Goal: Task Accomplishment & Management: Manage account settings

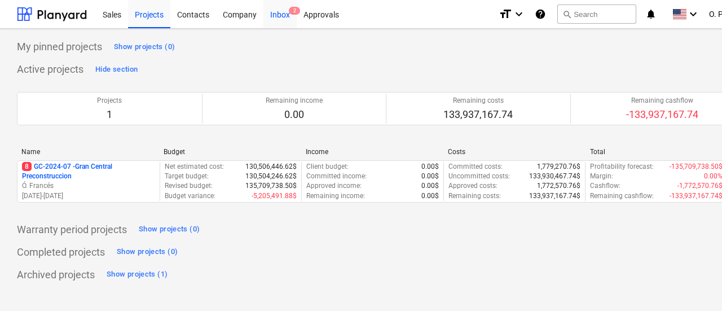
click at [269, 19] on div "Inbox 2" at bounding box center [280, 13] width 33 height 29
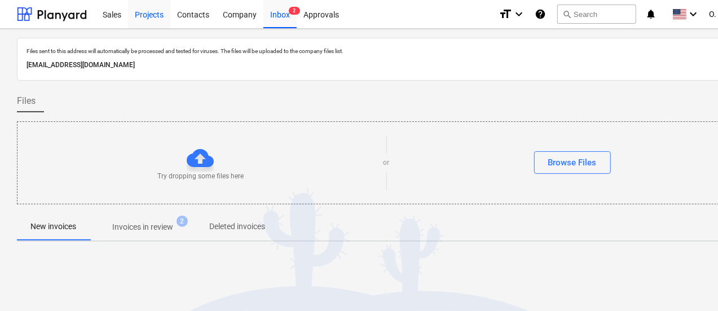
click at [165, 19] on div "Projects" at bounding box center [149, 13] width 42 height 29
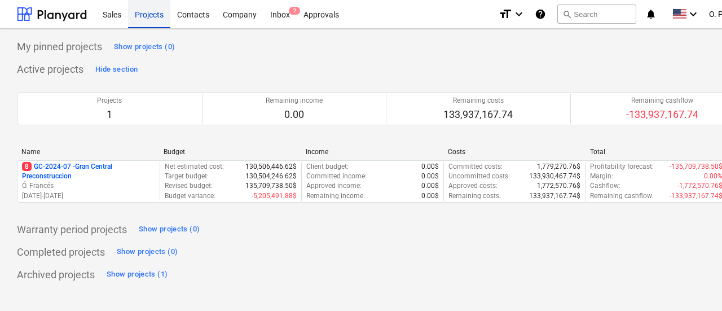
click at [138, 13] on div "Projects" at bounding box center [149, 13] width 42 height 29
click at [114, 12] on div "Sales" at bounding box center [112, 13] width 32 height 29
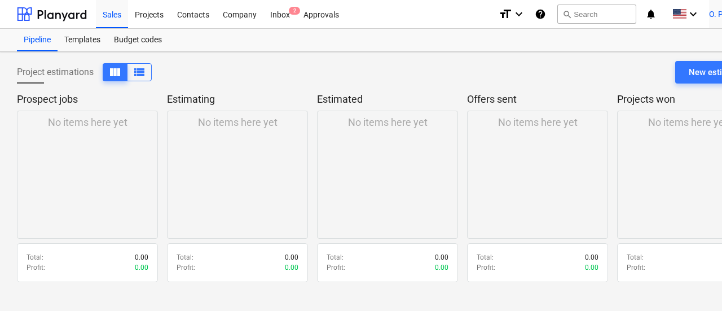
click at [718, 19] on span "O. Plicett" at bounding box center [724, 14] width 31 height 9
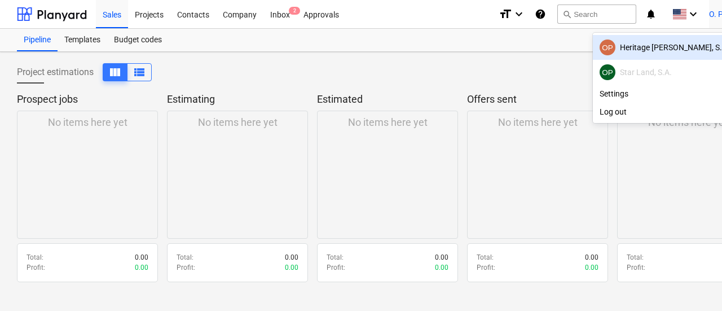
click at [650, 73] on div "OP Star Land, S.A." at bounding box center [674, 72] width 148 height 16
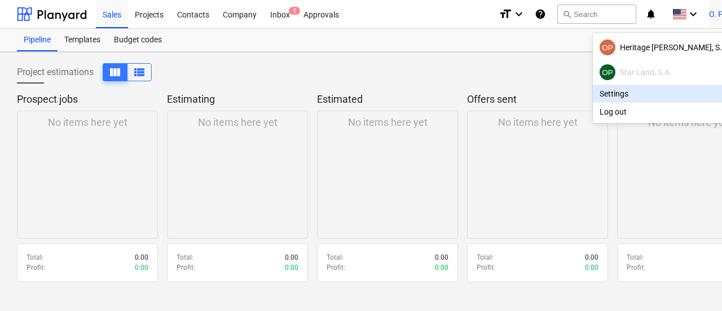
click at [623, 90] on div "Settings" at bounding box center [674, 94] width 162 height 18
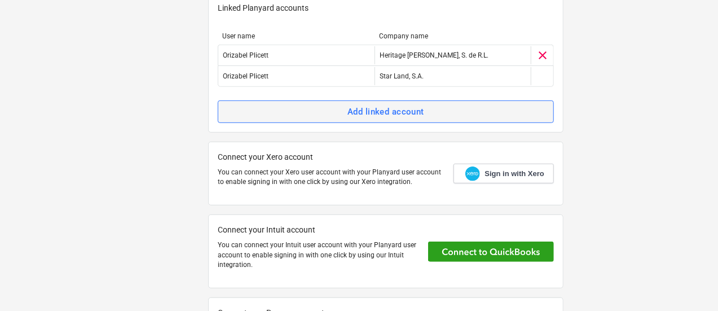
scroll to position [282, 0]
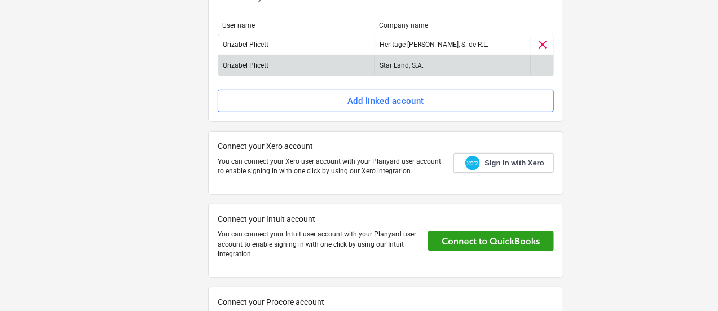
click at [497, 63] on div "Star Land, S.A." at bounding box center [453, 65] width 156 height 18
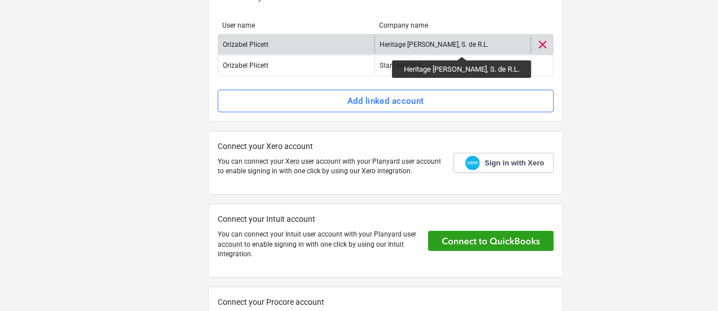
click at [461, 46] on div "Heritage [PERSON_NAME], S. de R.L." at bounding box center [434, 45] width 109 height 8
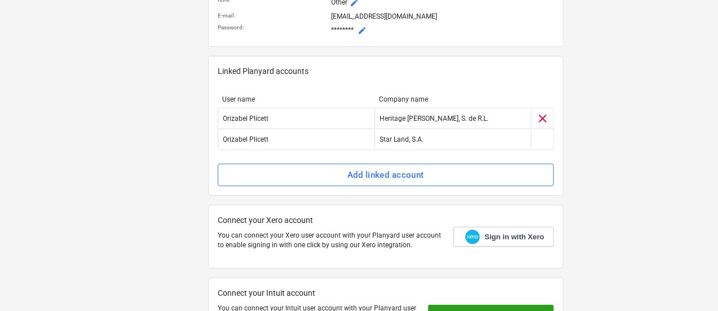
scroll to position [226, 0]
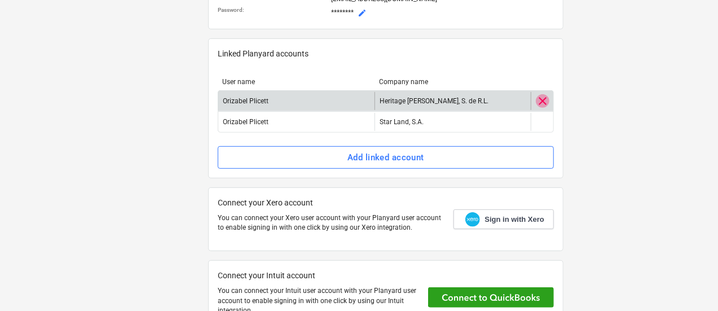
click at [546, 99] on span "clear" at bounding box center [543, 101] width 14 height 14
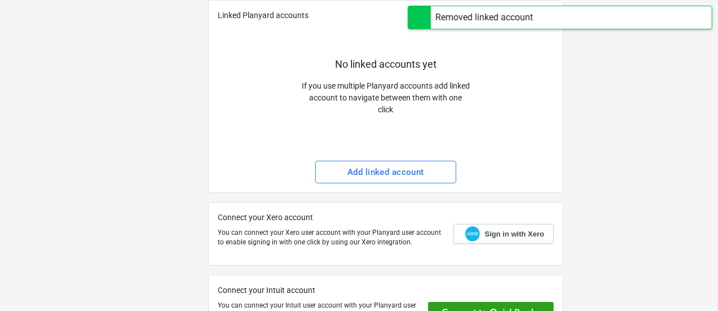
scroll to position [282, 0]
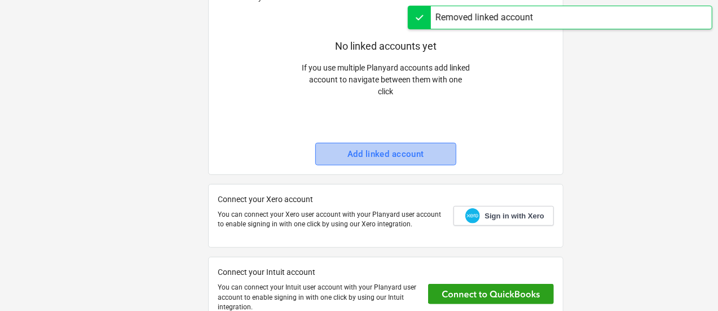
click at [418, 150] on div "Add linked account" at bounding box center [386, 154] width 77 height 15
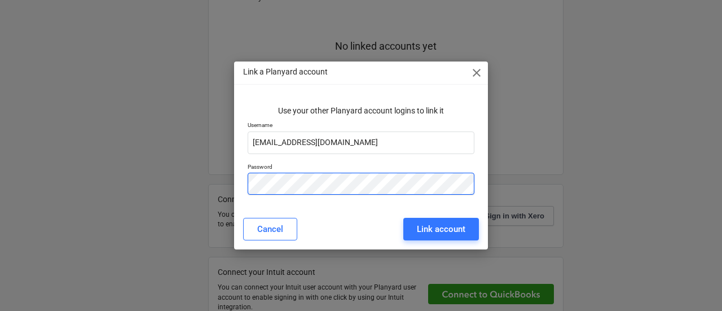
click at [223, 176] on div "Link a Planyard account close Use your other Planyard account logins to link it…" at bounding box center [361, 155] width 722 height 311
click at [268, 209] on div "Link a Planyard account close Use your other Planyard account logins to link it…" at bounding box center [361, 156] width 254 height 188
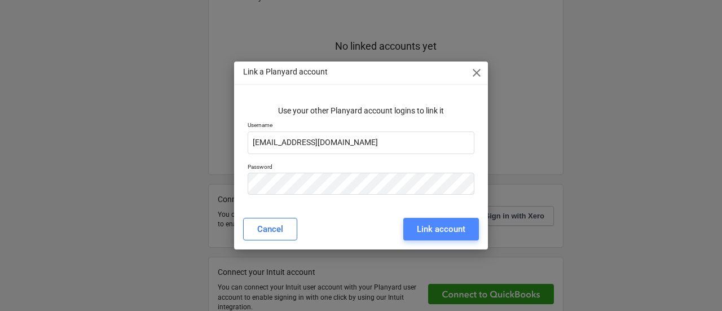
click at [431, 224] on div "Link account" at bounding box center [441, 229] width 49 height 15
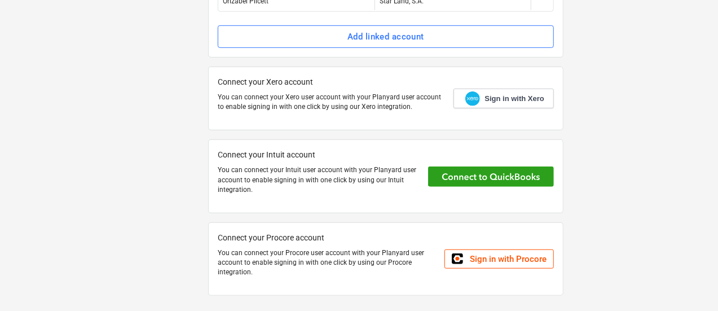
scroll to position [0, 0]
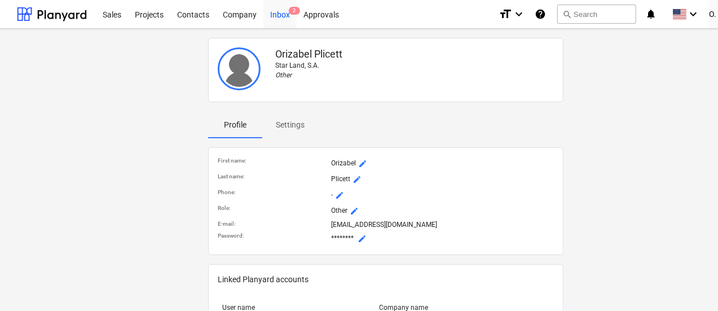
click at [286, 24] on div "Inbox 2" at bounding box center [280, 13] width 33 height 29
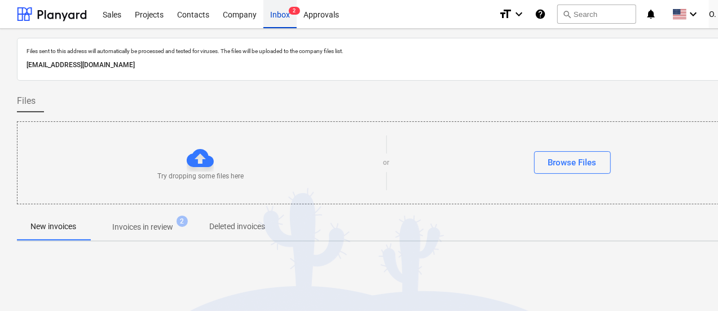
click at [278, 12] on div "Inbox 2" at bounding box center [280, 13] width 33 height 29
click at [170, 230] on p "Invoices in review" at bounding box center [142, 227] width 61 height 12
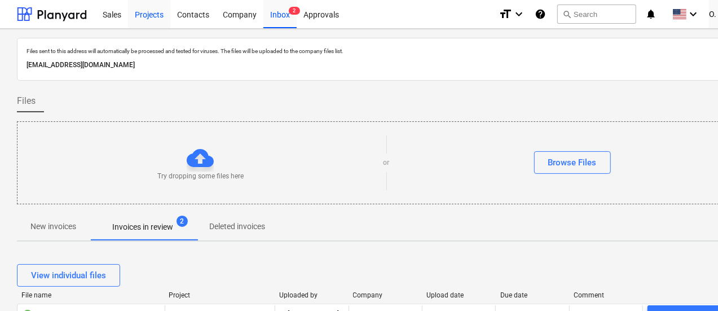
click at [157, 16] on div "Projects" at bounding box center [149, 13] width 42 height 29
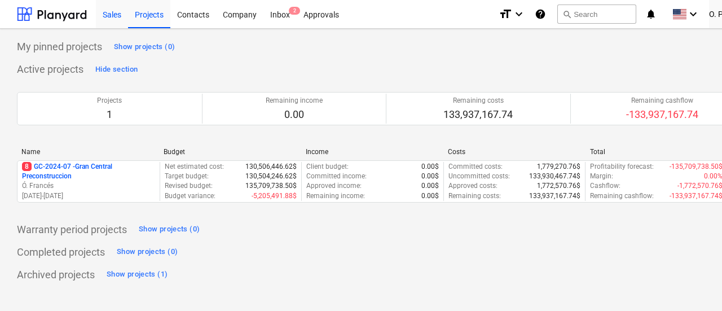
click at [102, 14] on div "Sales" at bounding box center [112, 13] width 32 height 29
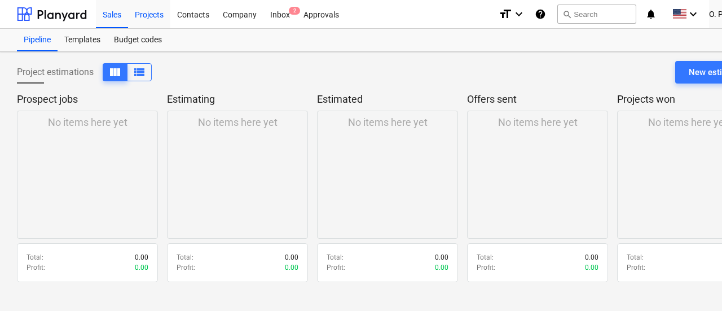
click at [153, 18] on div "Projects" at bounding box center [149, 13] width 42 height 29
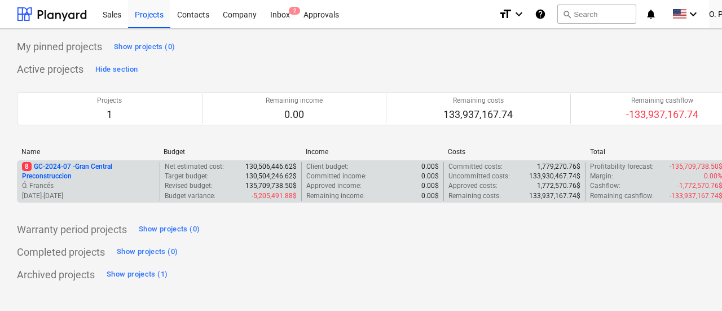
click at [41, 169] on p "8 GC-2024-07 - Gran Central Preconstruccion" at bounding box center [88, 171] width 133 height 19
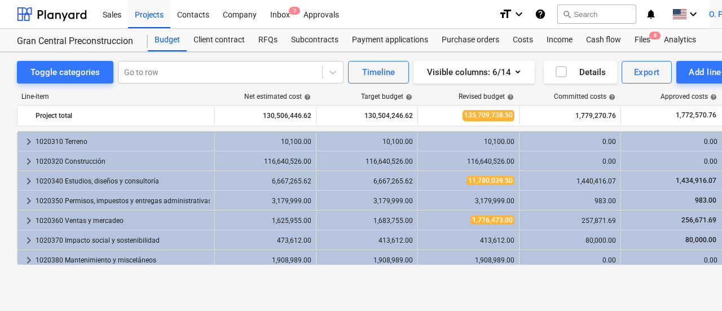
click at [716, 11] on span "O. Plicett" at bounding box center [724, 14] width 31 height 9
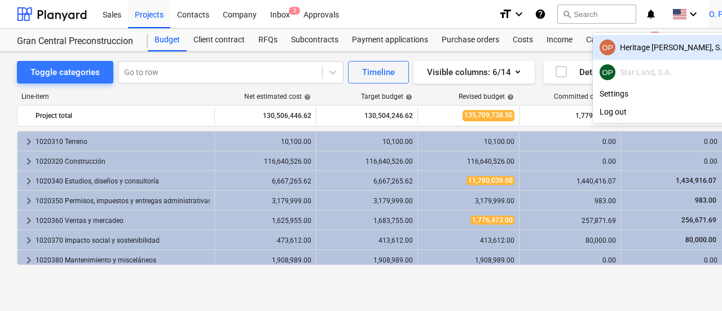
click at [645, 73] on div "OP Star Land, S.A." at bounding box center [674, 72] width 148 height 16
click at [433, 14] on div at bounding box center [361, 155] width 722 height 311
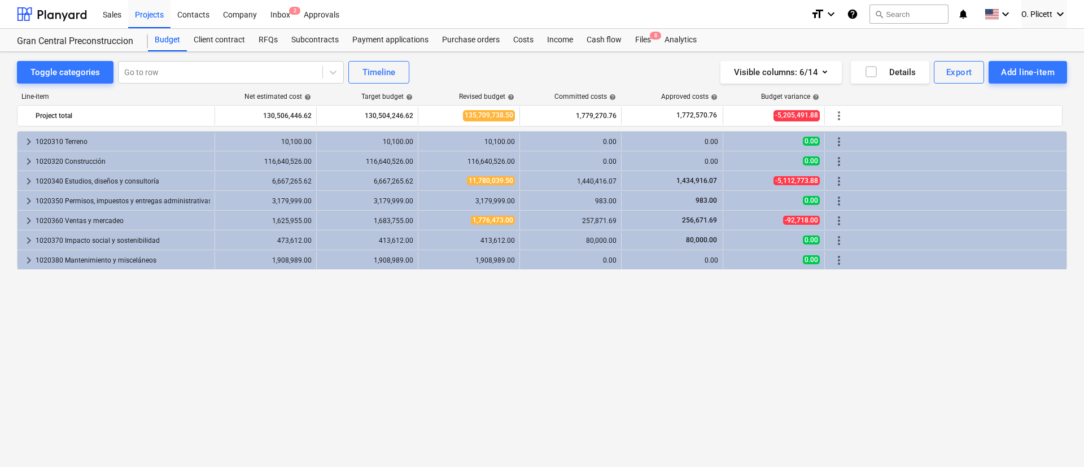
drag, startPoint x: 687, startPoint y: 0, endPoint x: 651, endPoint y: 406, distance: 408.0
click at [651, 310] on div "keyboard_arrow_right 1020310 Terreno 10,100.00 10,100.00 10,100.00 0.00 0.00 0.…" at bounding box center [542, 275] width 1050 height 289
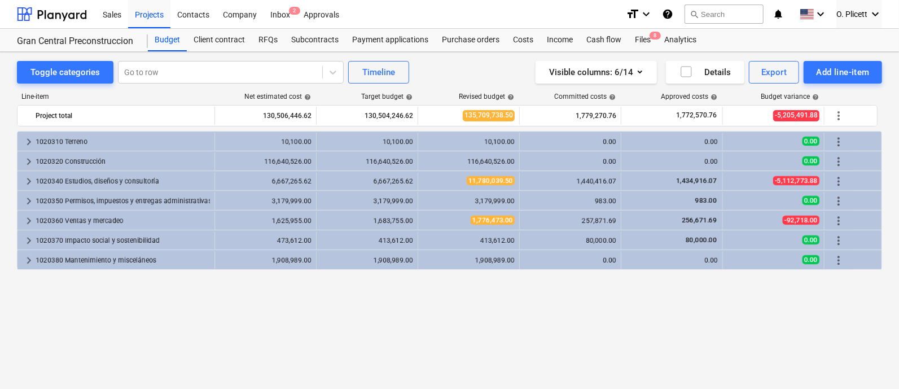
drag, startPoint x: 915, startPoint y: 1, endPoint x: 556, endPoint y: 339, distance: 493.5
click at [556, 310] on div "keyboard_arrow_right 1020310 Terreno 10,100.00 10,100.00 10,100.00 0.00 0.00 0.…" at bounding box center [449, 251] width 865 height 241
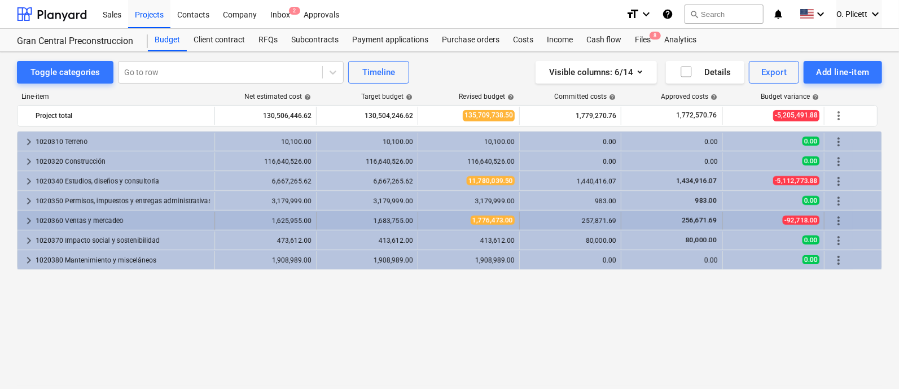
click at [25, 222] on span "keyboard_arrow_right" at bounding box center [29, 221] width 14 height 14
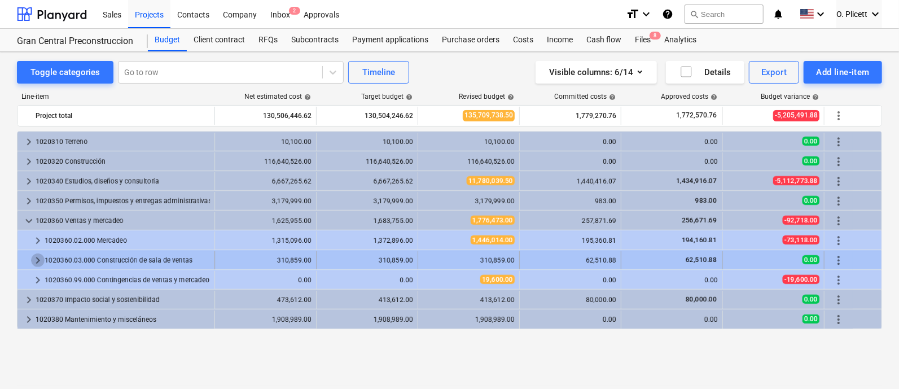
click at [36, 262] on span "keyboard_arrow_right" at bounding box center [38, 260] width 14 height 14
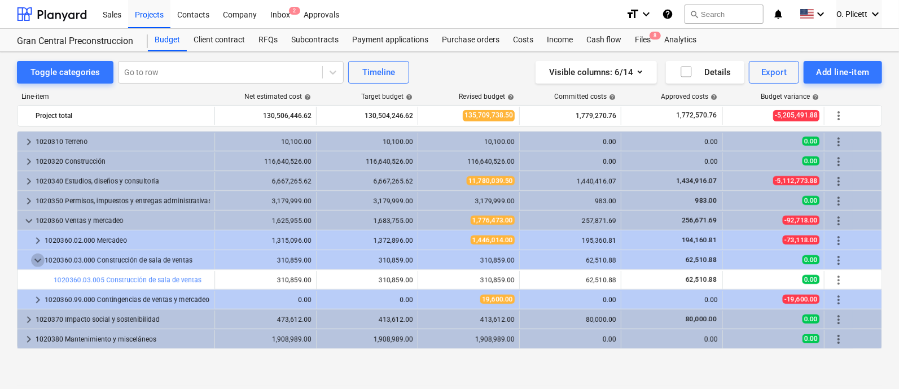
click at [36, 262] on span "keyboard_arrow_down" at bounding box center [38, 260] width 14 height 14
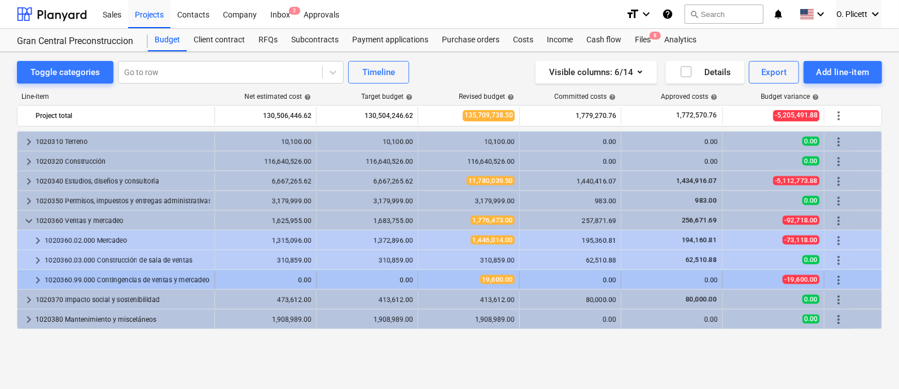
click at [31, 279] on span "keyboard_arrow_right" at bounding box center [38, 280] width 14 height 14
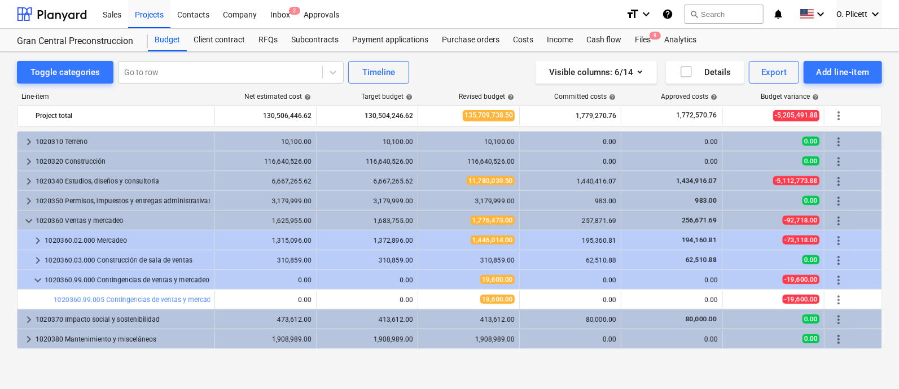
click at [31, 279] on span "keyboard_arrow_down" at bounding box center [38, 280] width 14 height 14
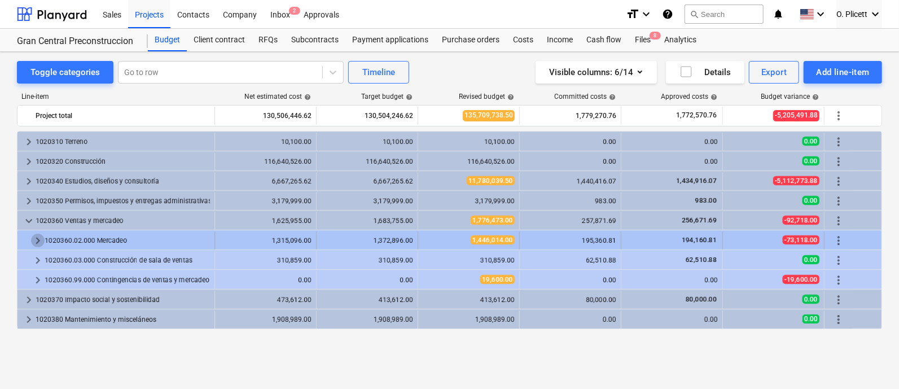
click at [42, 238] on span "keyboard_arrow_right" at bounding box center [38, 241] width 14 height 14
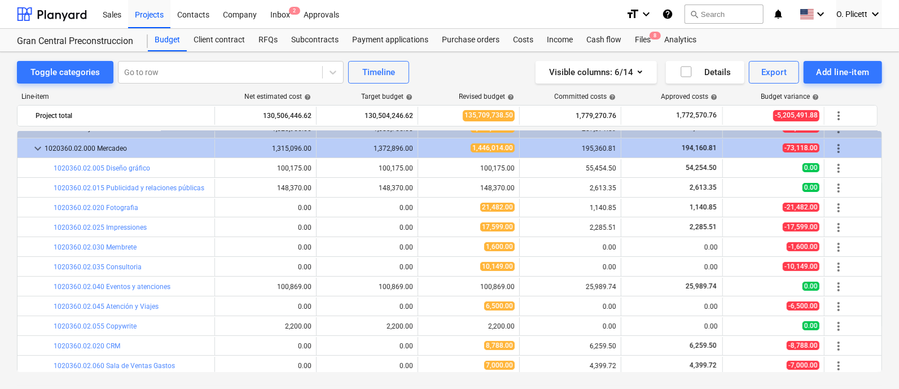
scroll to position [21, 0]
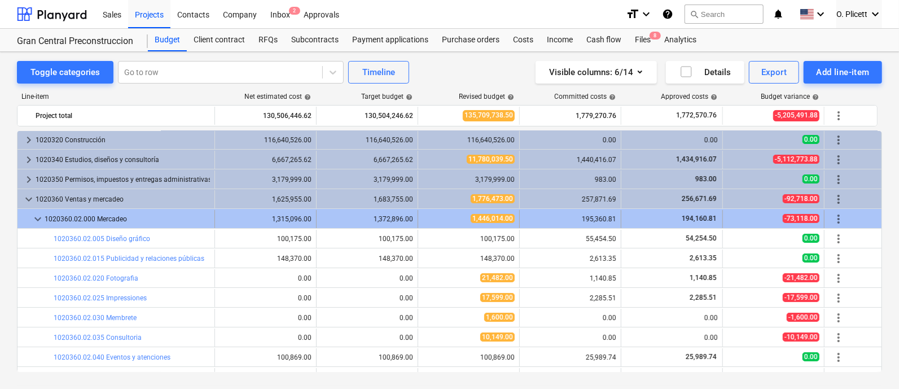
click at [34, 217] on span "keyboard_arrow_down" at bounding box center [38, 219] width 14 height 14
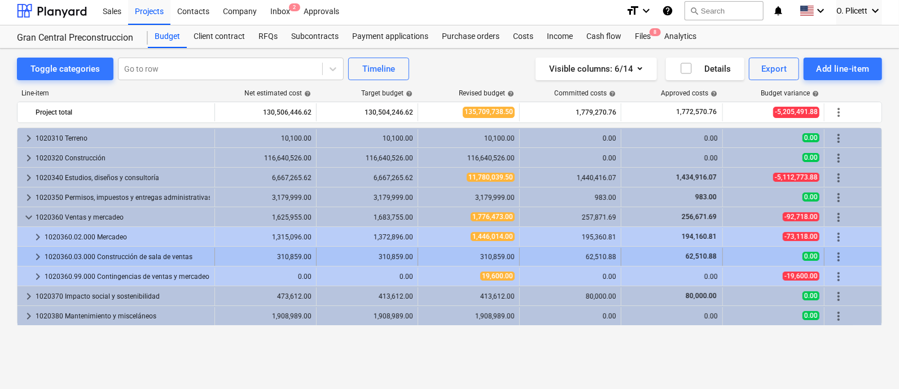
scroll to position [6, 0]
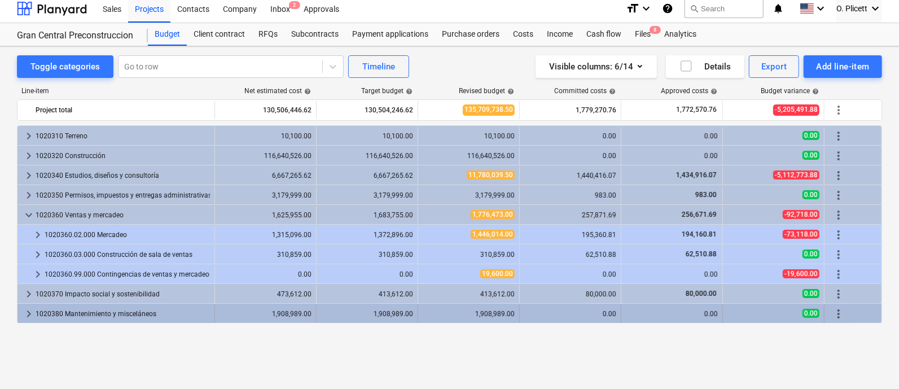
click at [28, 310] on span "keyboard_arrow_right" at bounding box center [29, 314] width 14 height 14
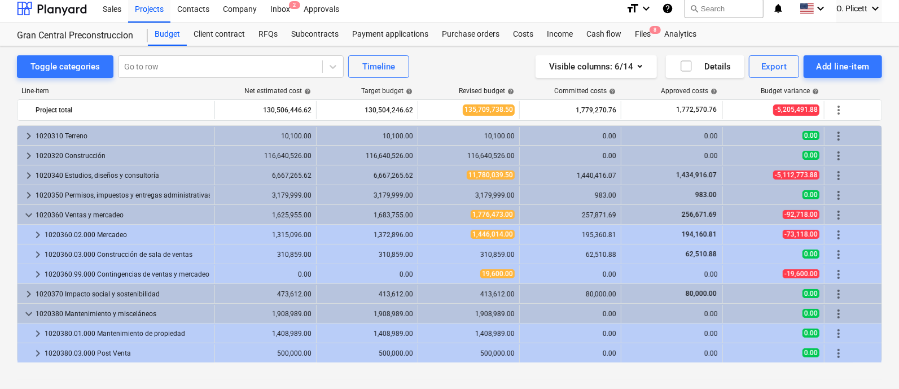
click at [28, 310] on span "keyboard_arrow_down" at bounding box center [29, 314] width 14 height 14
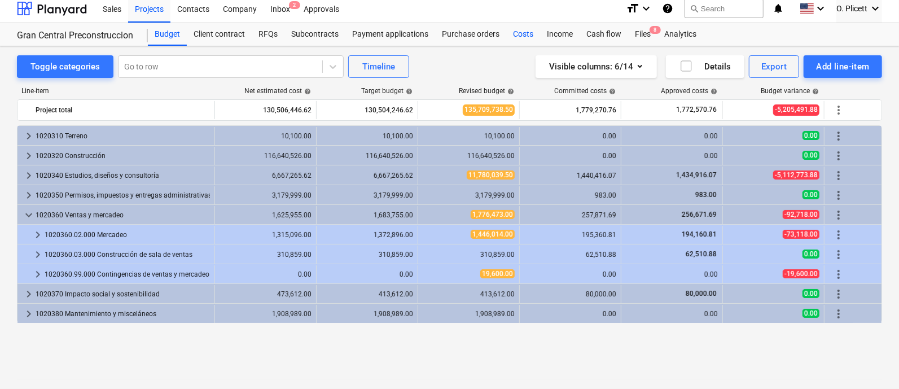
click at [525, 32] on div "Costs" at bounding box center [523, 34] width 34 height 23
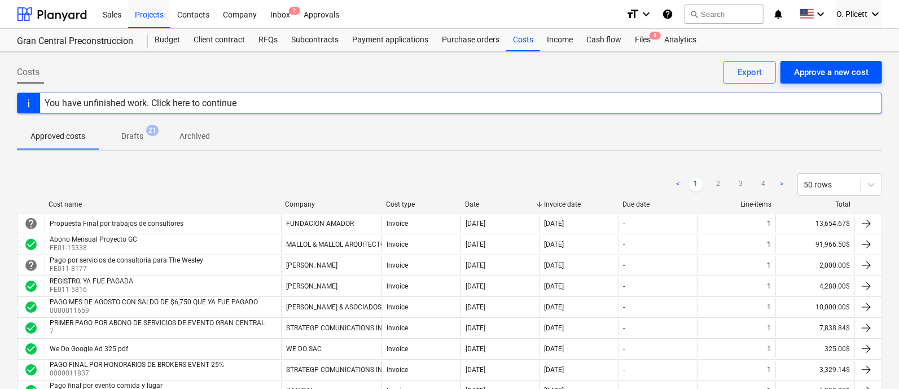
click at [718, 76] on div "Approve a new cost" at bounding box center [831, 72] width 74 height 15
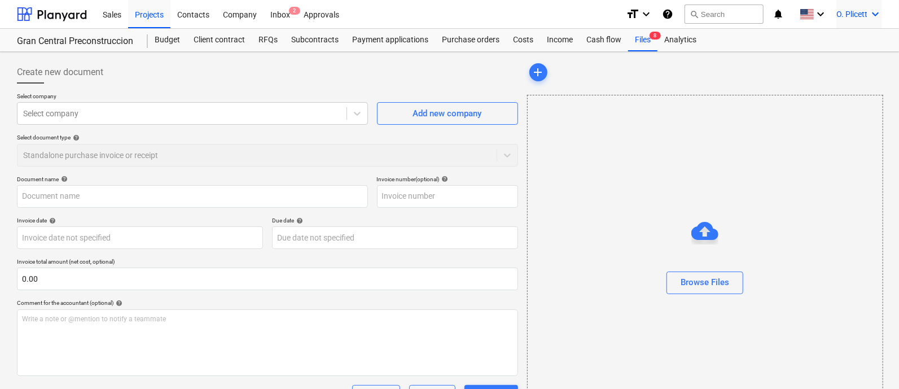
click at [718, 21] on div "O. Plicett keyboard_arrow_down" at bounding box center [859, 14] width 46 height 28
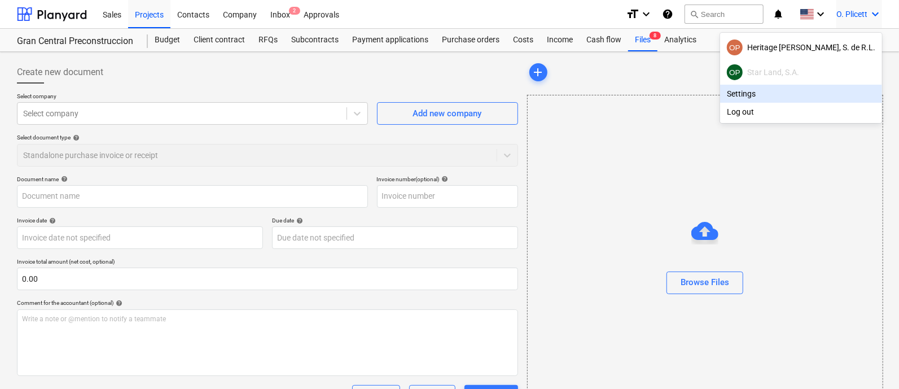
click at [718, 69] on div "OP Star Land, S.A." at bounding box center [801, 72] width 148 height 16
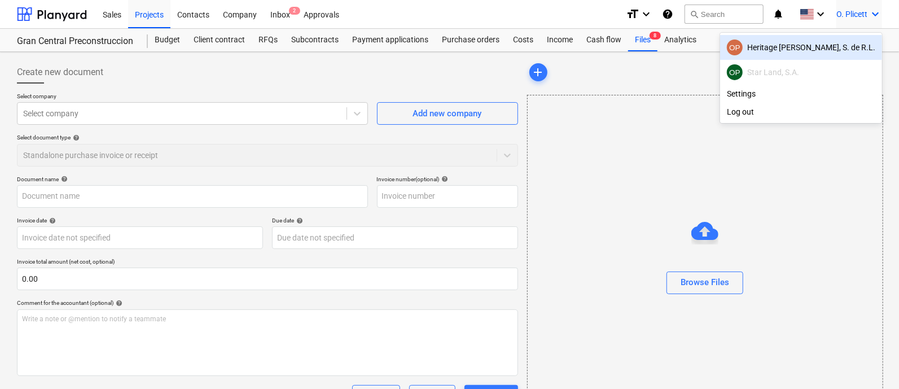
click at [718, 50] on div "OP Heritage [PERSON_NAME], S. de R.L." at bounding box center [801, 48] width 148 height 16
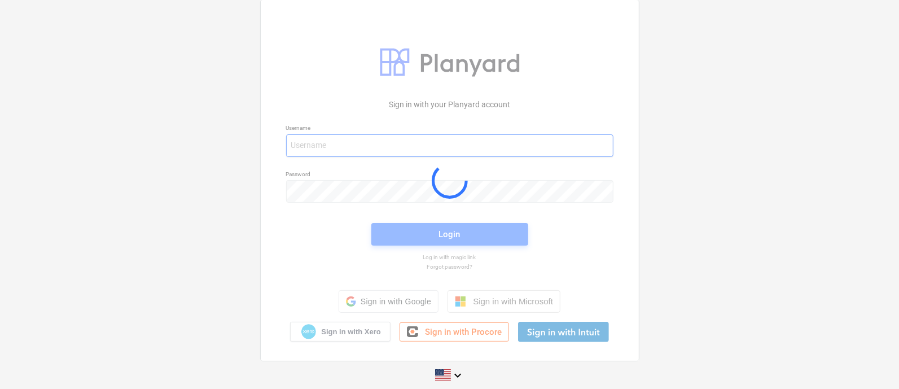
type input "[EMAIL_ADDRESS][DOMAIN_NAME]"
